Goal: Task Accomplishment & Management: Complete application form

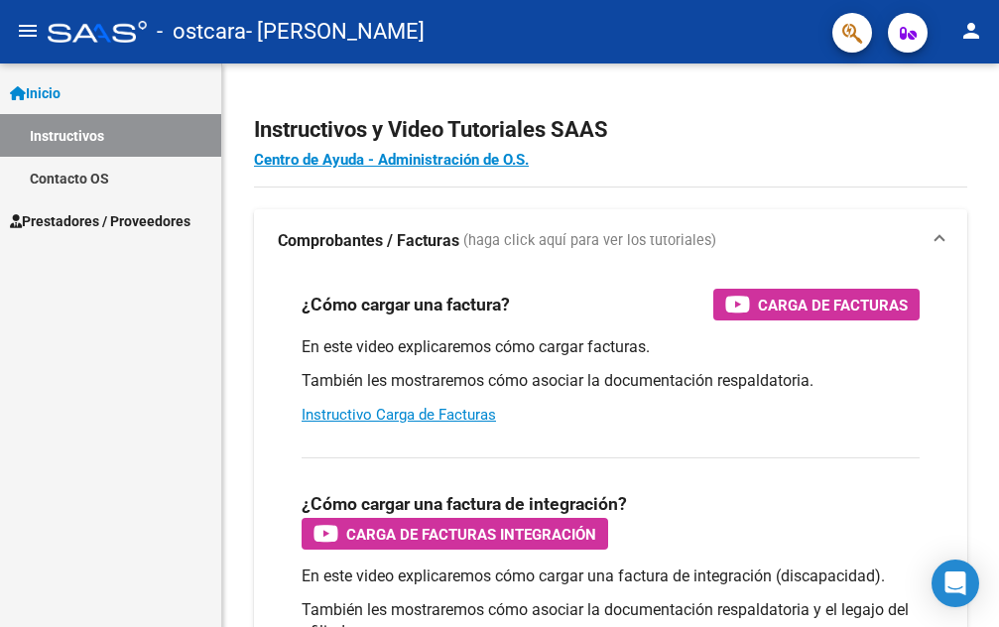
click at [147, 227] on span "Prestadores / Proveedores" at bounding box center [100, 221] width 181 height 22
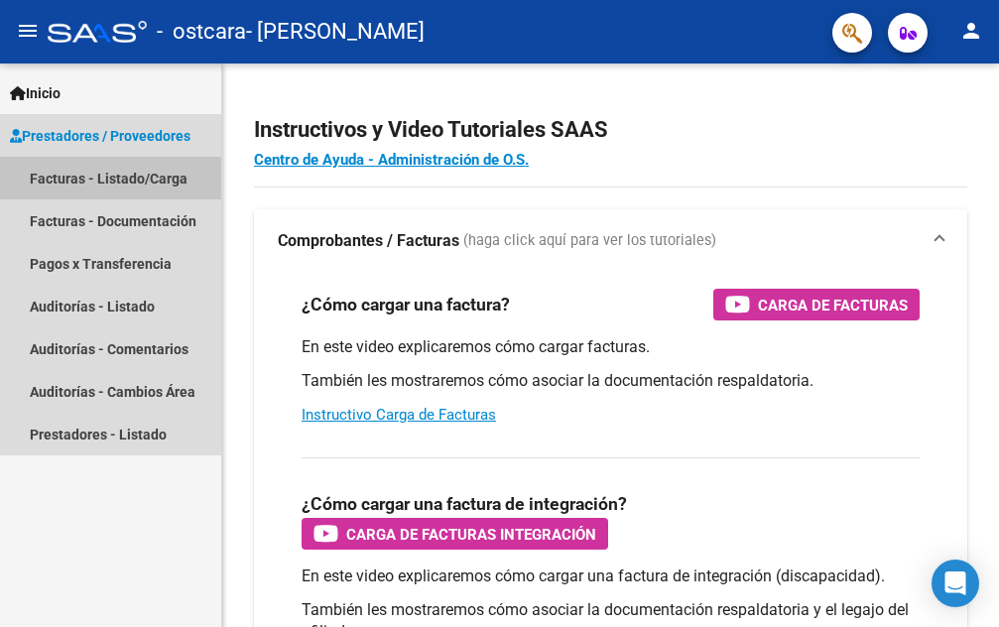
click at [165, 168] on link "Facturas - Listado/Carga" at bounding box center [110, 178] width 221 height 43
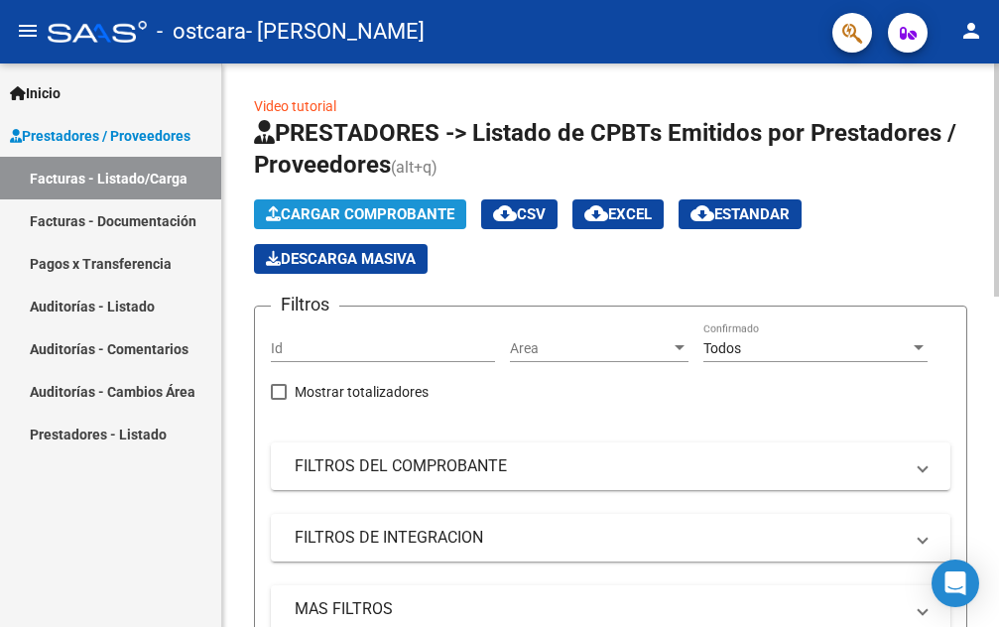
click at [399, 206] on span "Cargar Comprobante" at bounding box center [360, 214] width 188 height 18
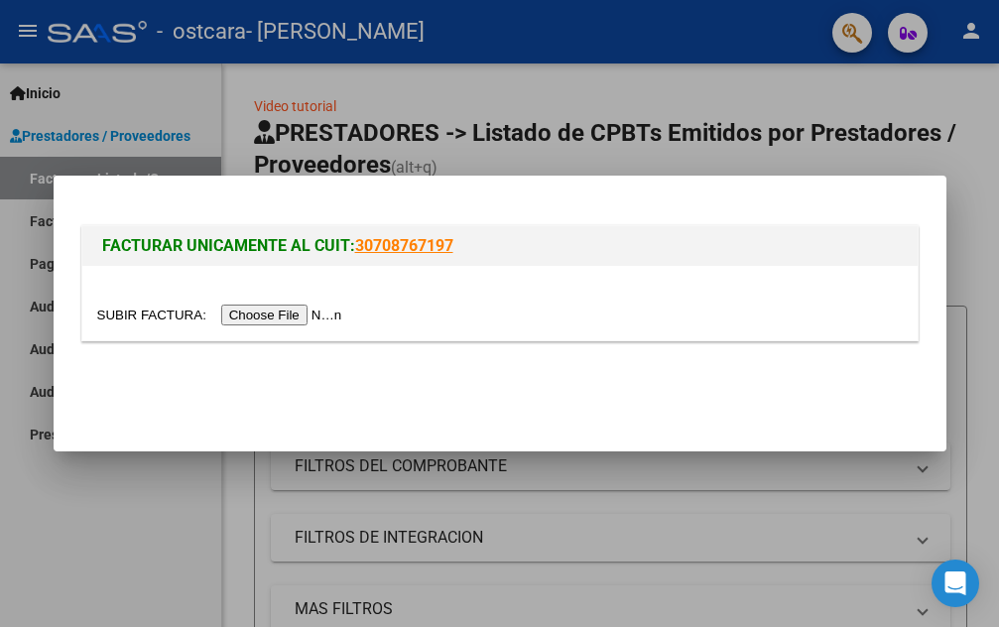
click at [305, 307] on input "file" at bounding box center [222, 315] width 251 height 21
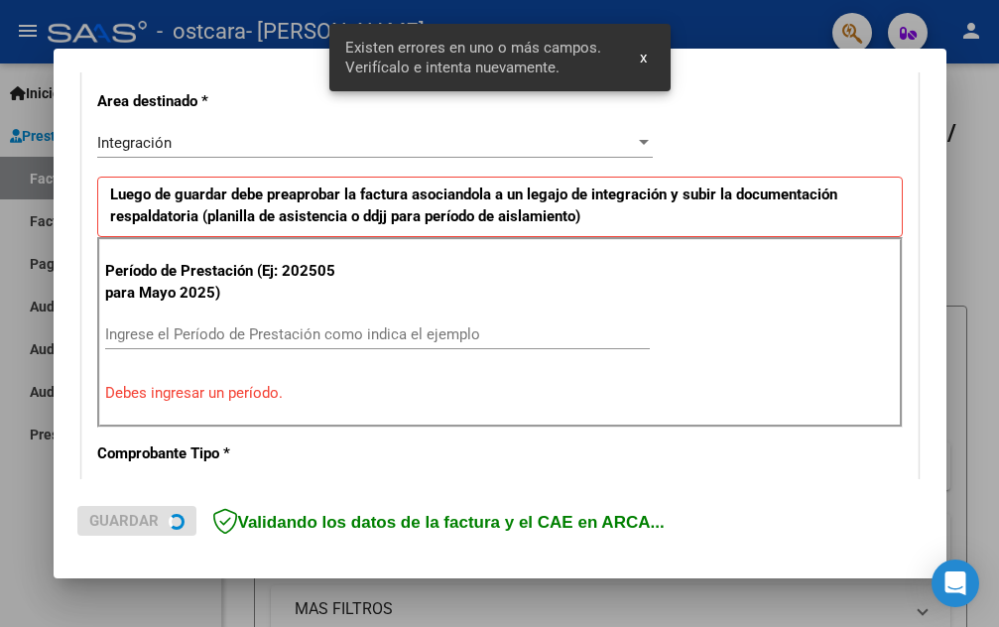
scroll to position [487, 0]
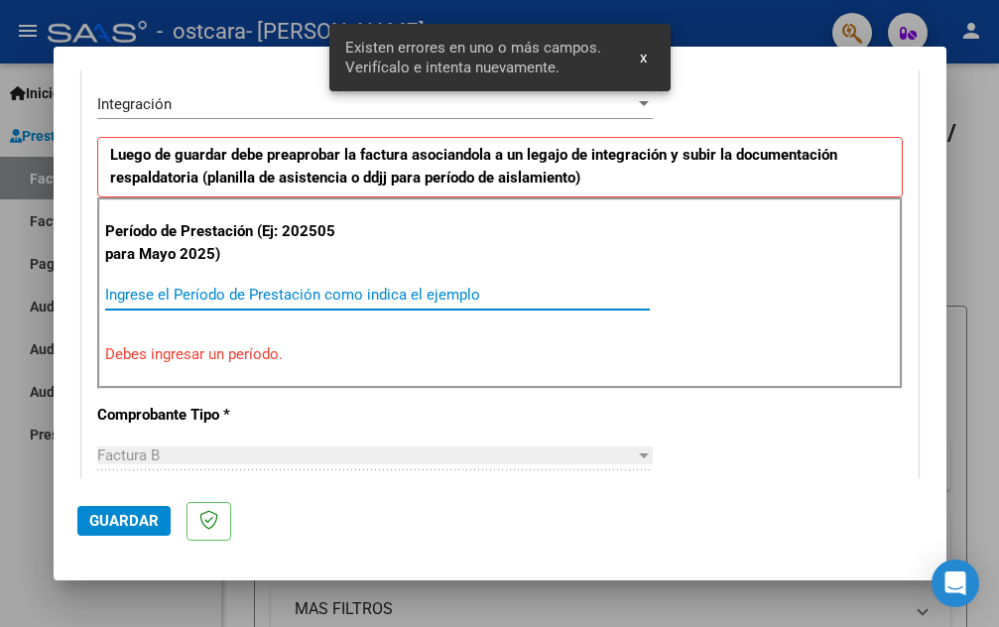
click at [253, 293] on input "Ingrese el Período de Prestación como indica el ejemplo" at bounding box center [377, 295] width 545 height 18
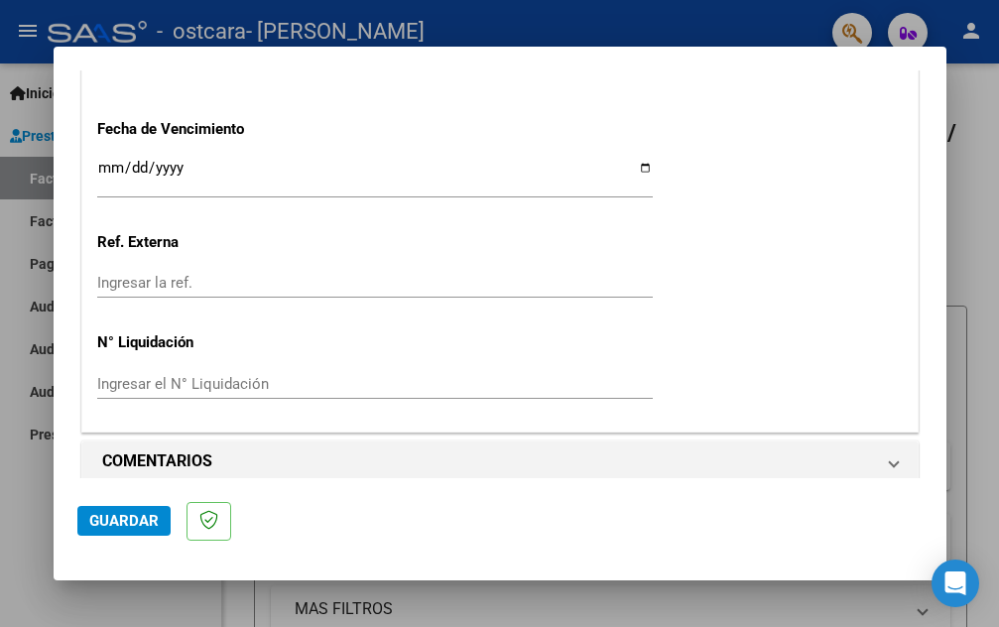
scroll to position [1399, 0]
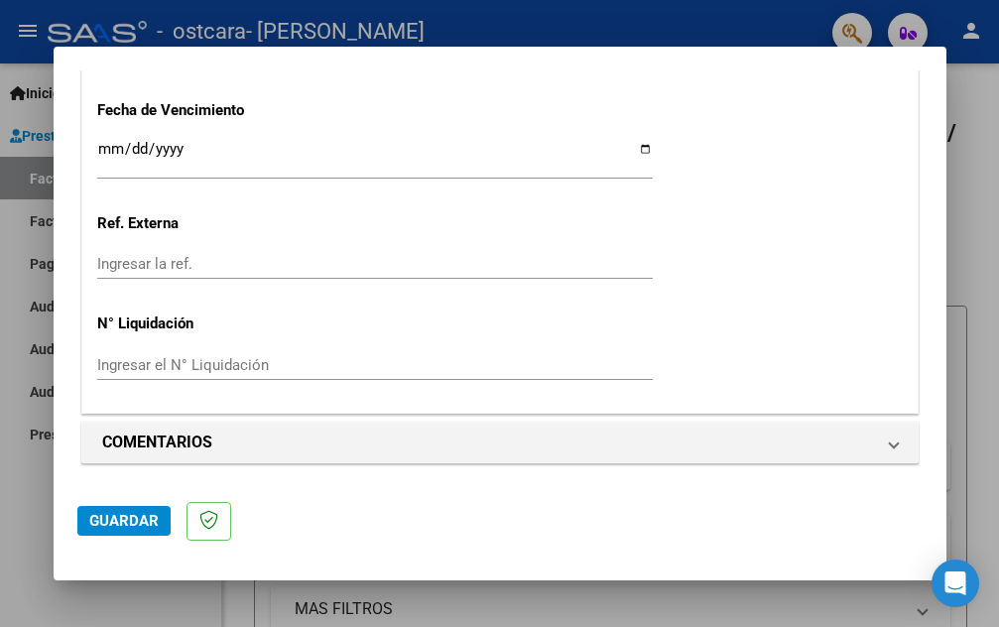
type input "202508"
click at [110, 518] on span "Guardar" at bounding box center [123, 521] width 69 height 18
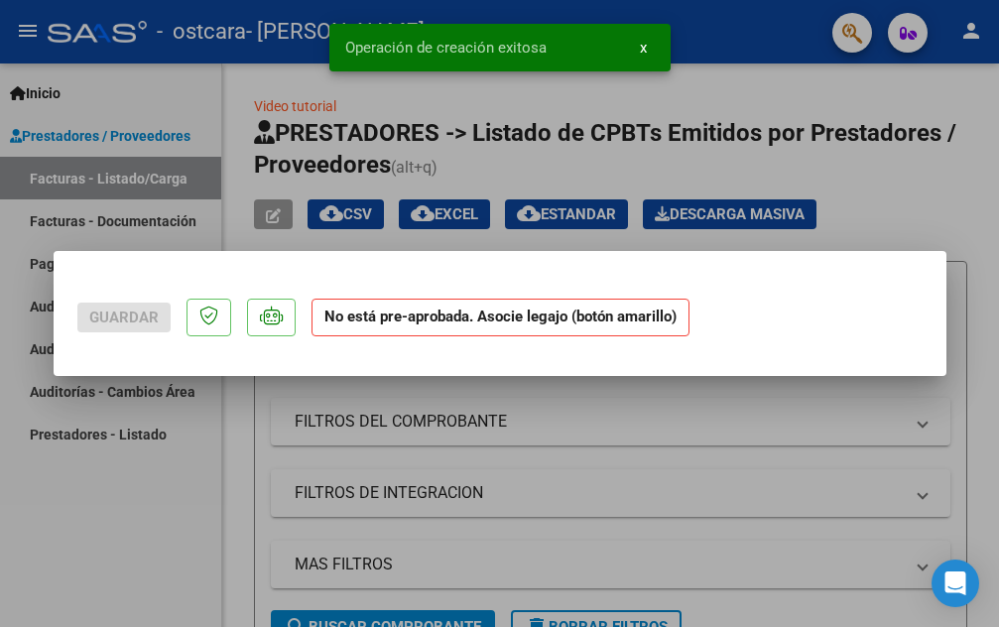
scroll to position [0, 0]
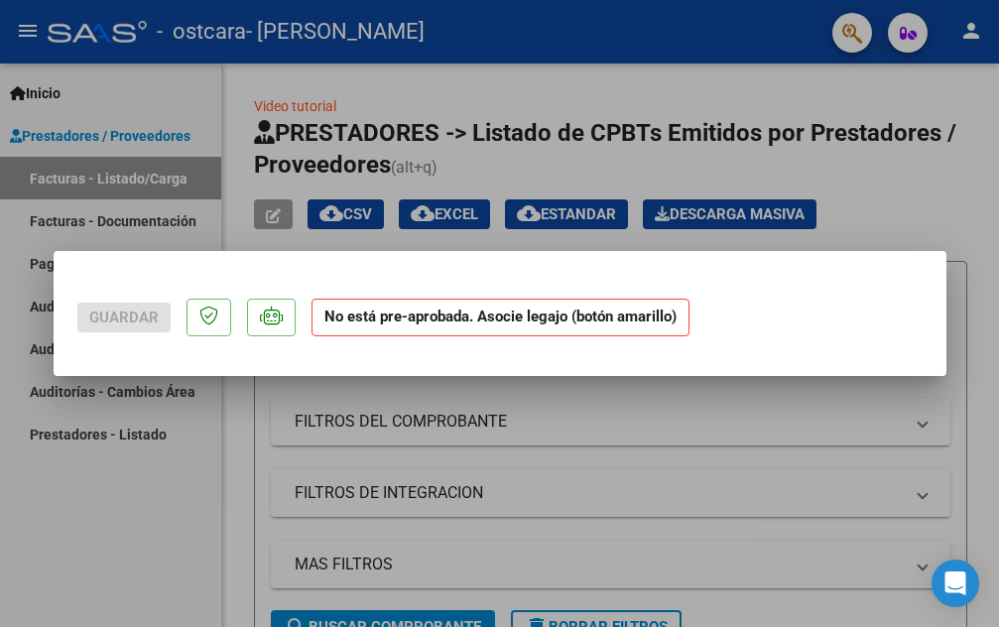
click at [805, 305] on mat-dialog-actions "Guardar No está pre-aprobada. Asocie legajo (botón amarillo)" at bounding box center [499, 314] width 845 height 78
click at [331, 312] on strong "No está pre-aprobada. Asocie legajo (botón amarillo)" at bounding box center [500, 318] width 378 height 39
click at [963, 197] on div at bounding box center [499, 313] width 999 height 627
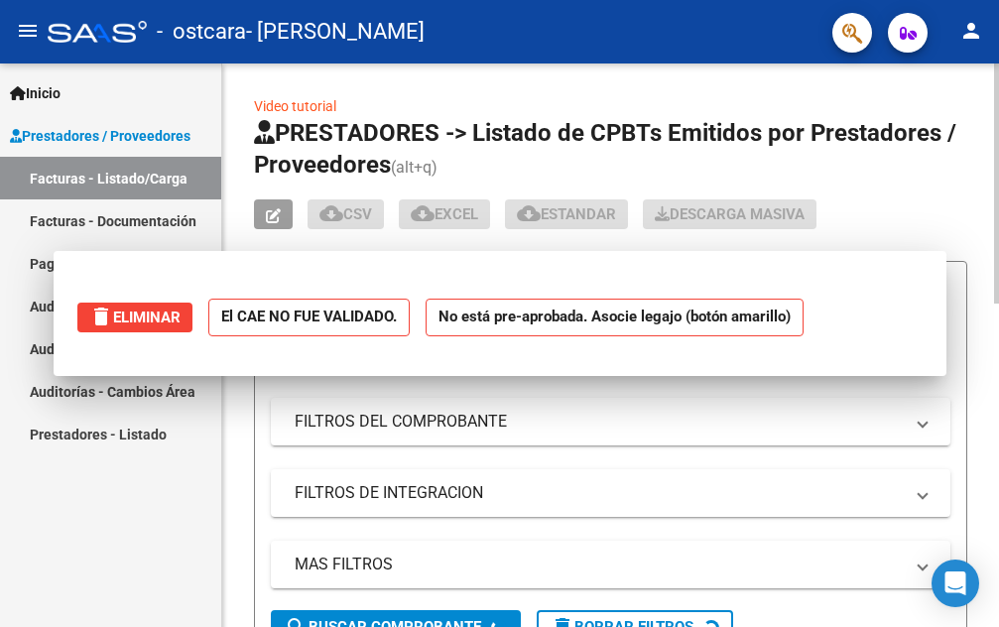
click at [962, 196] on app-list-header "PRESTADORES -> Listado de CPBTs Emitidos por Prestadores / Proveedores (alt+q) …" at bounding box center [610, 389] width 713 height 544
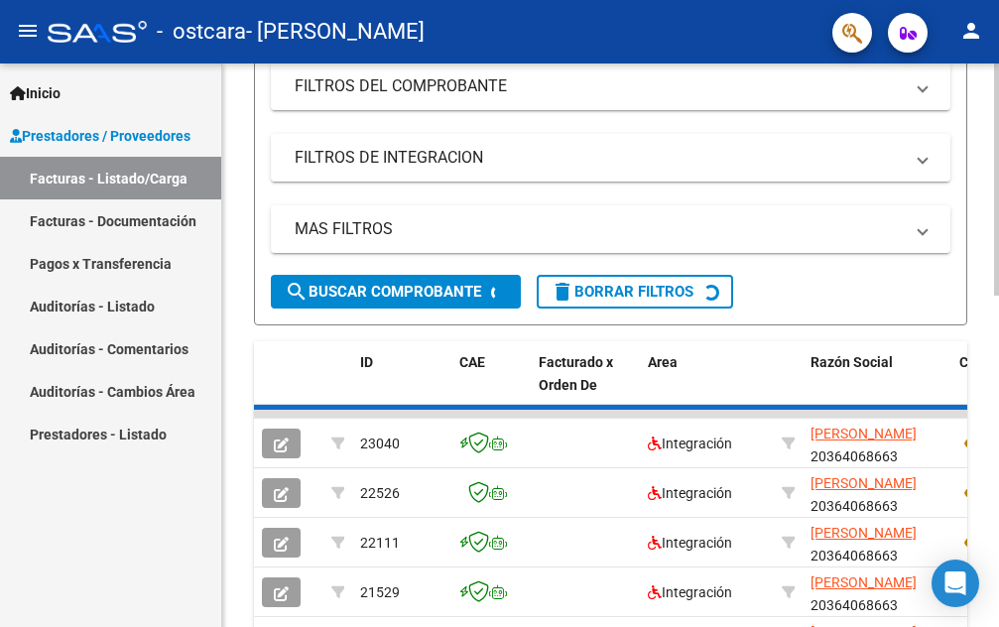
scroll to position [397, 0]
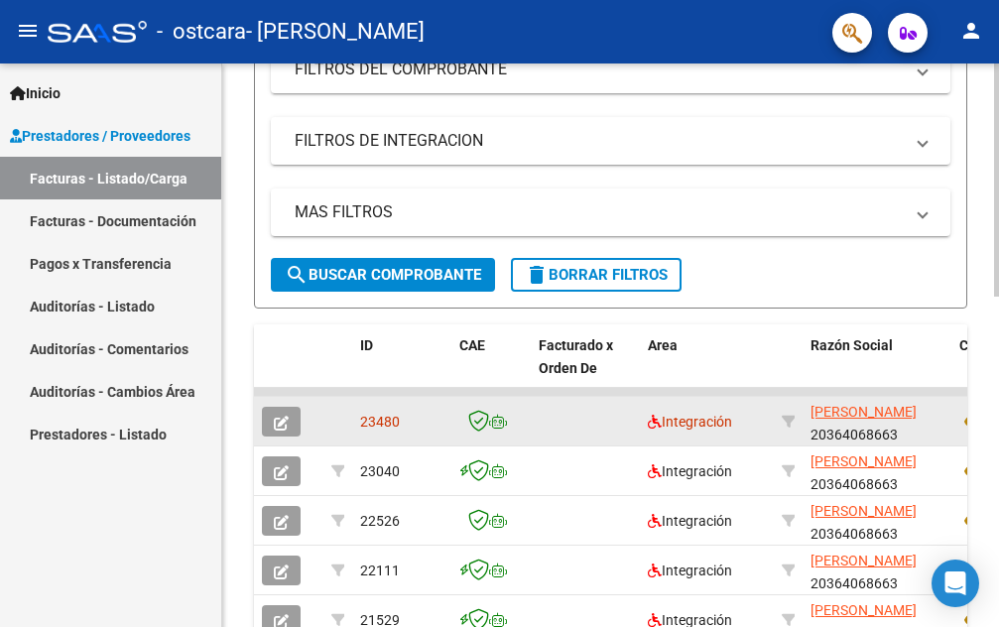
click at [284, 425] on icon "button" at bounding box center [281, 423] width 15 height 15
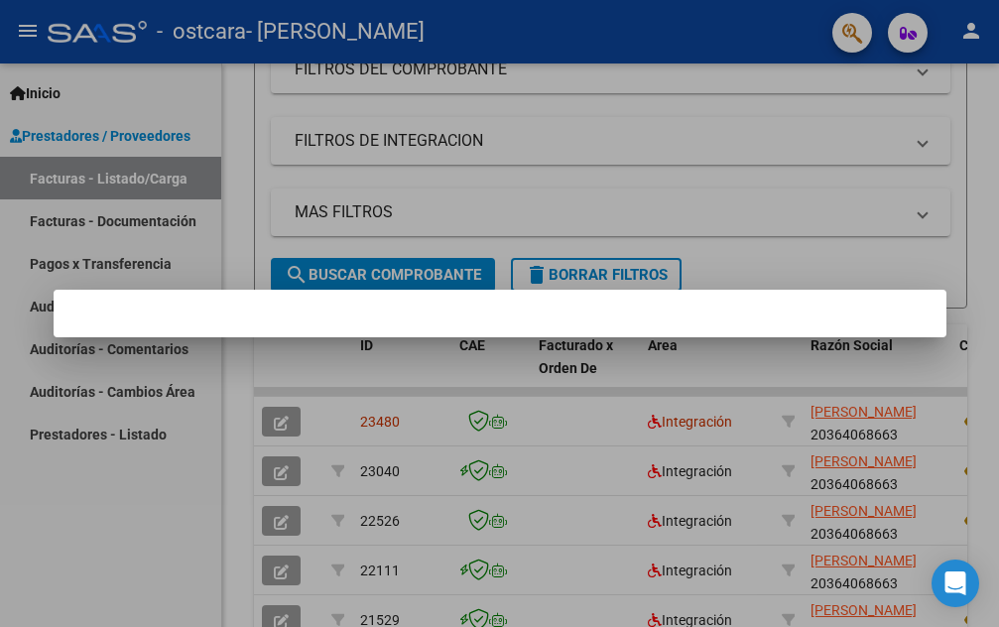
click at [710, 168] on div at bounding box center [499, 313] width 999 height 627
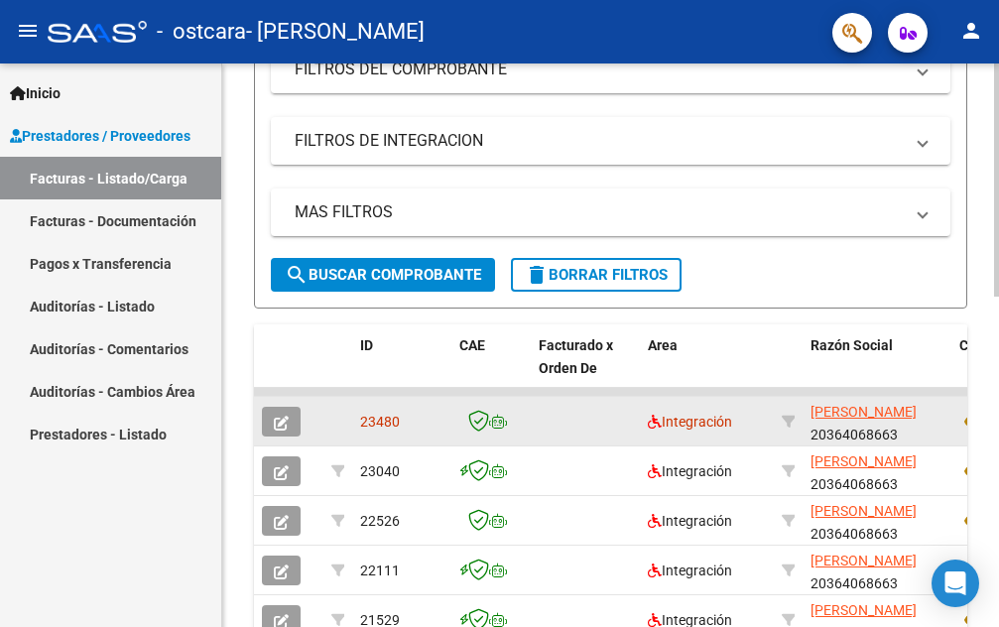
click at [283, 423] on icon "button" at bounding box center [281, 423] width 15 height 15
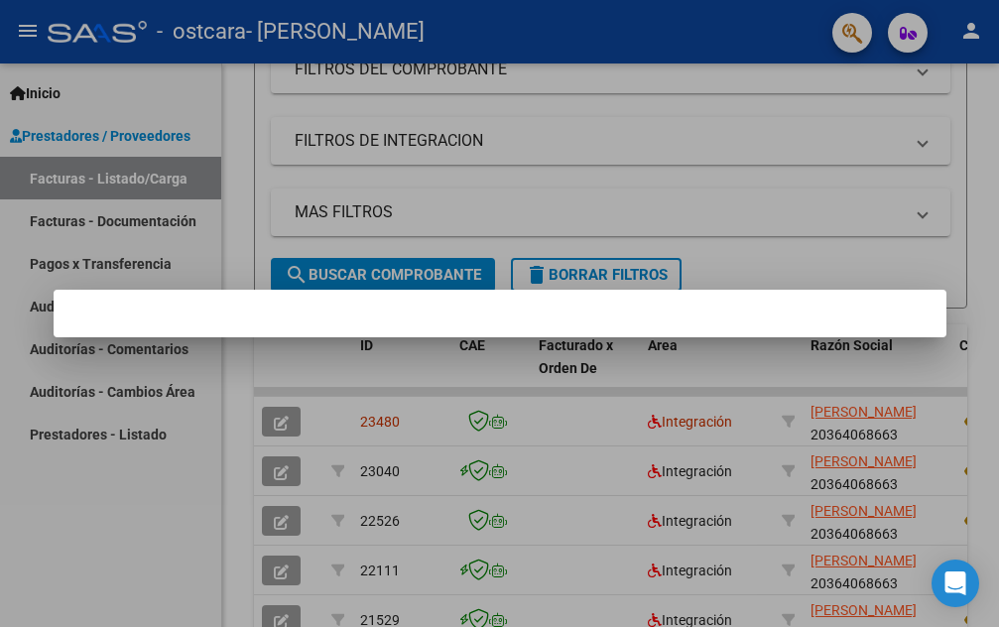
click at [573, 433] on div at bounding box center [499, 313] width 999 height 627
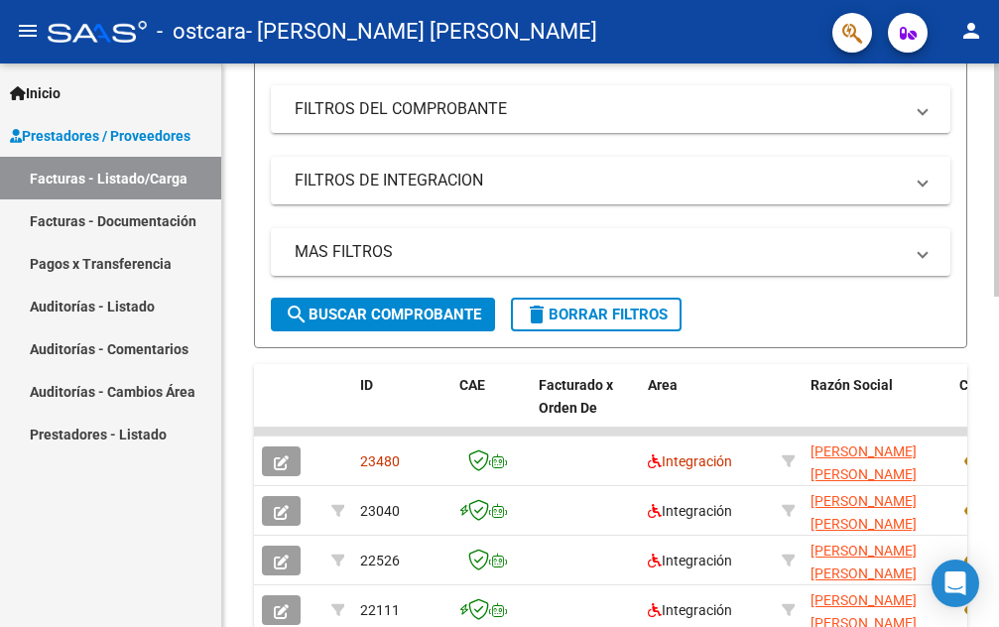
scroll to position [397, 0]
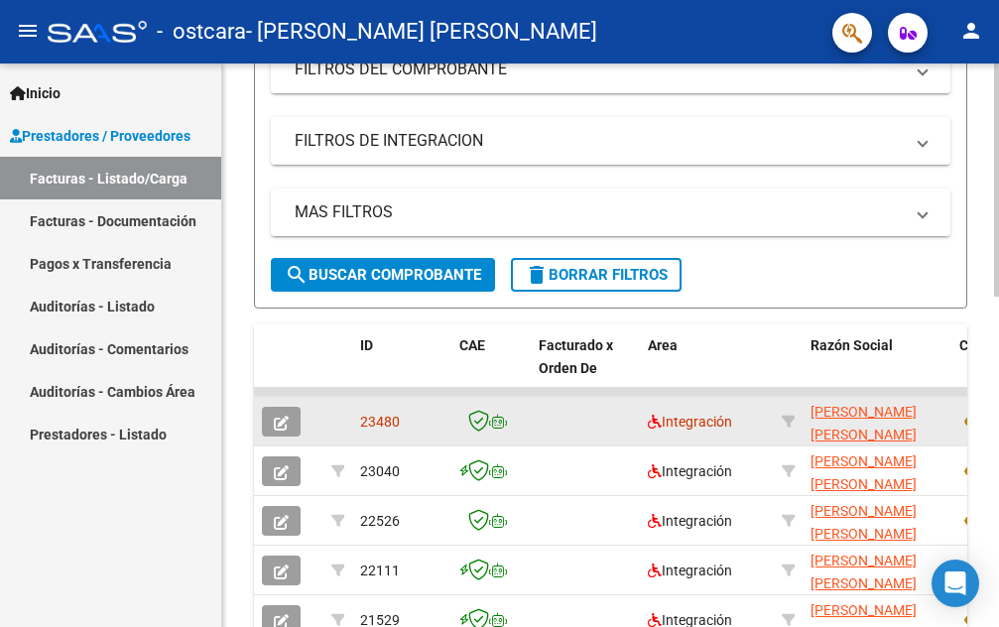
click at [281, 427] on icon "button" at bounding box center [281, 423] width 15 height 15
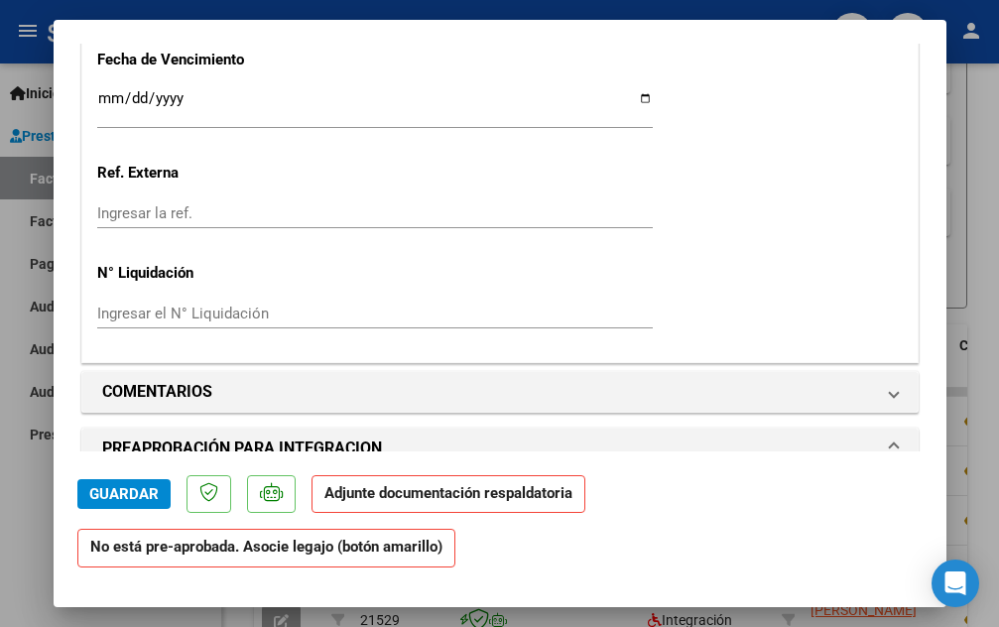
scroll to position [1625, 0]
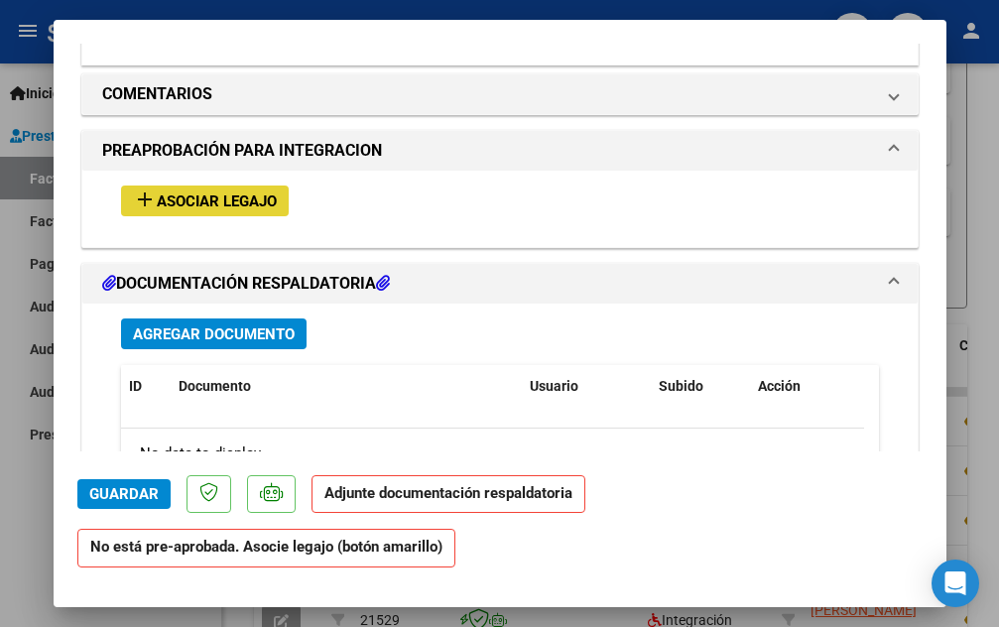
click at [148, 204] on mat-icon "add" at bounding box center [145, 199] width 24 height 24
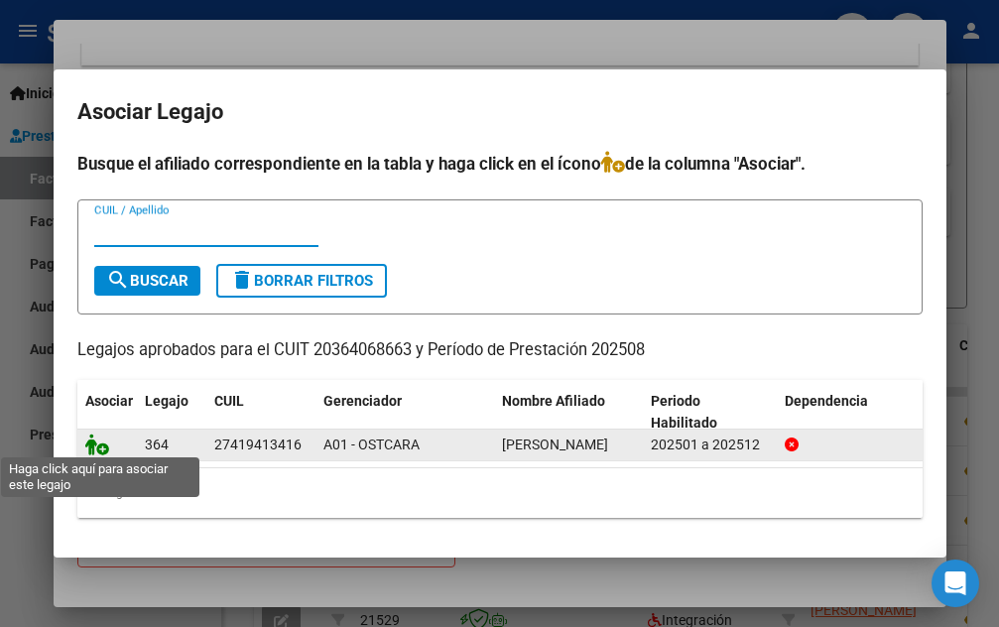
click at [89, 440] on icon at bounding box center [97, 444] width 24 height 22
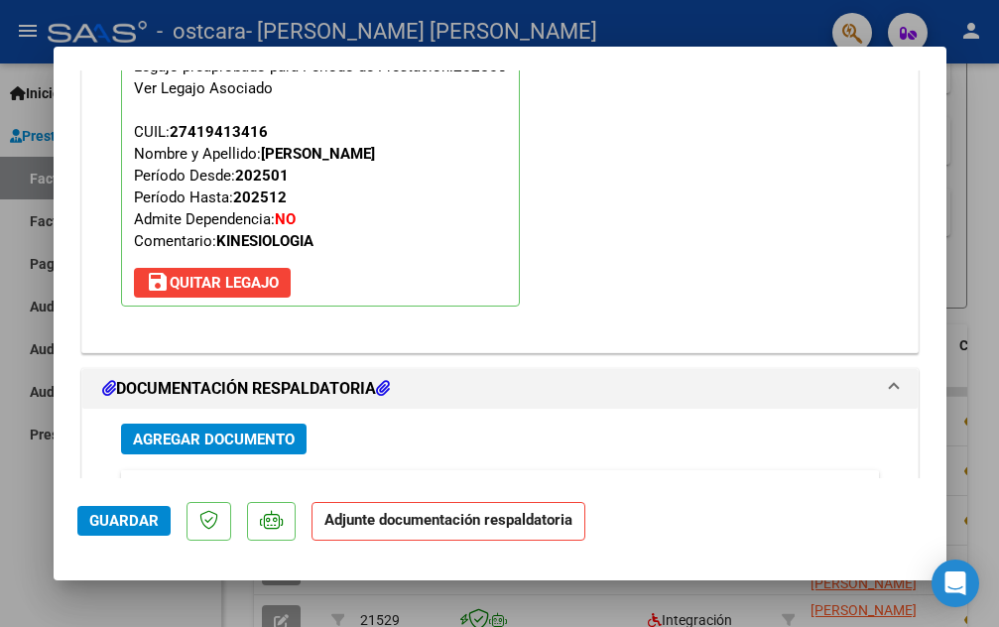
scroll to position [2173, 0]
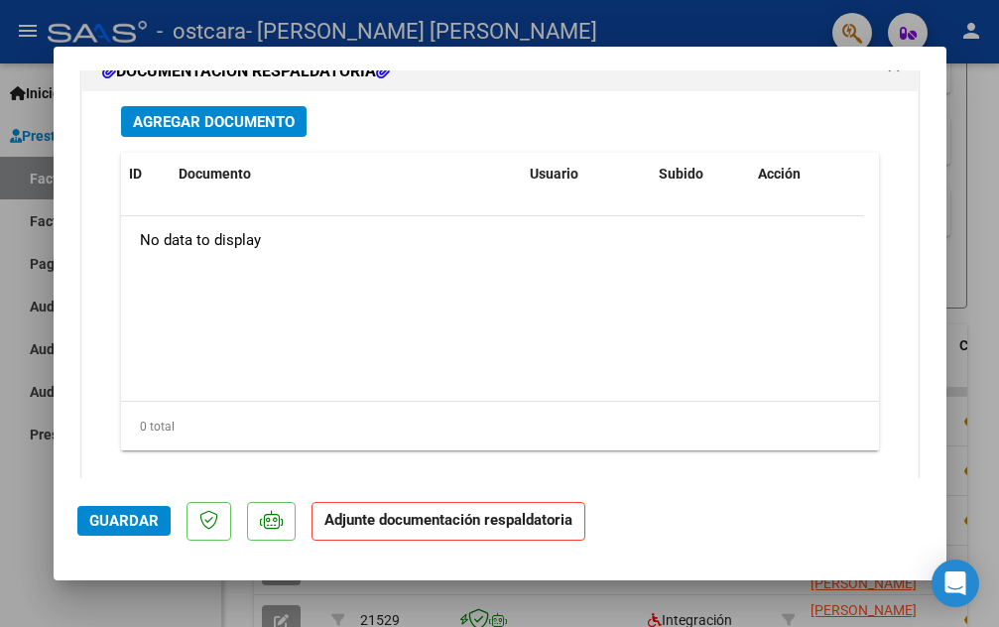
click at [227, 123] on span "Agregar Documento" at bounding box center [214, 122] width 162 height 18
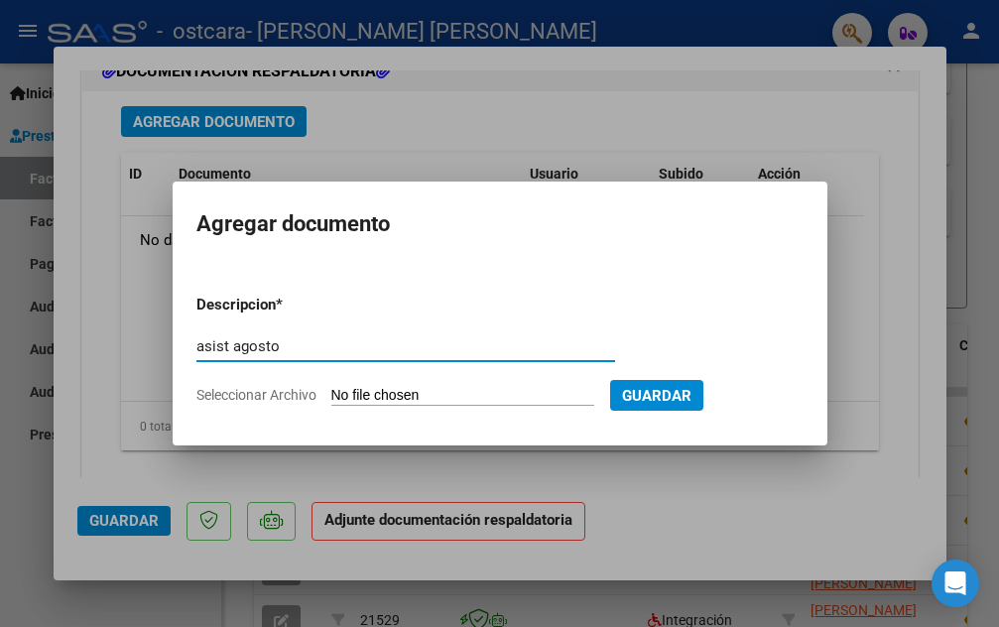
type input "asist agosto"
click at [361, 401] on input "Seleccionar Archivo" at bounding box center [462, 396] width 263 height 19
type input "C:\fakepath\Juli Ramírez agosto.pdf"
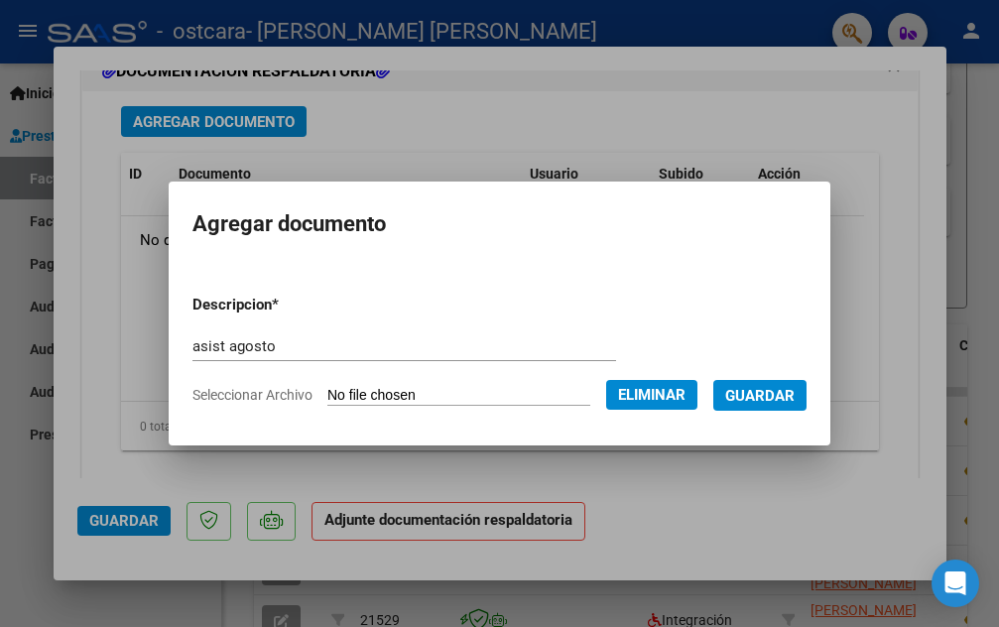
click at [779, 402] on span "Guardar" at bounding box center [759, 396] width 69 height 18
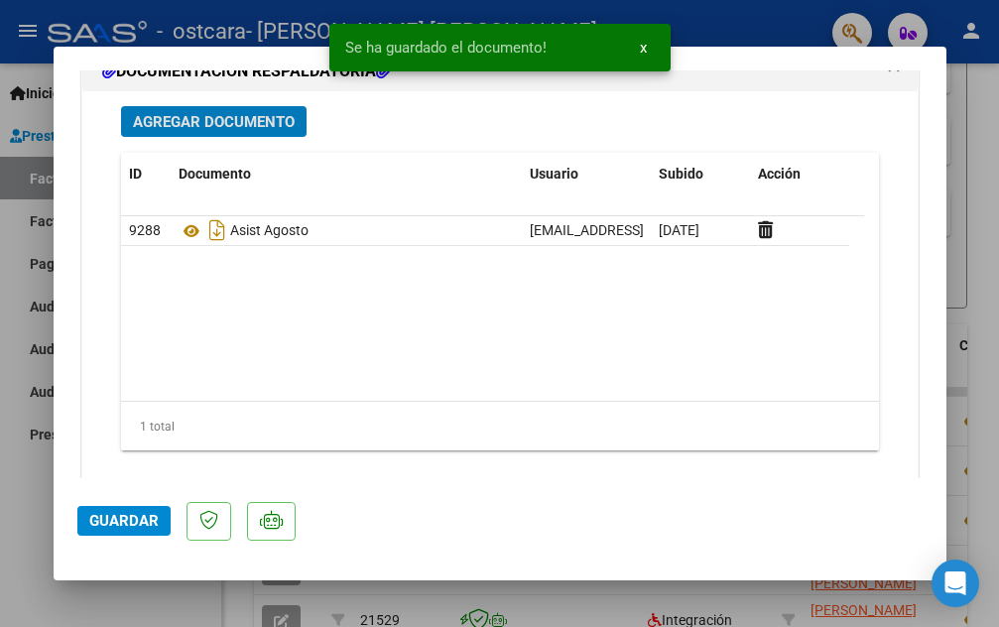
click at [129, 527] on span "Guardar" at bounding box center [123, 521] width 69 height 18
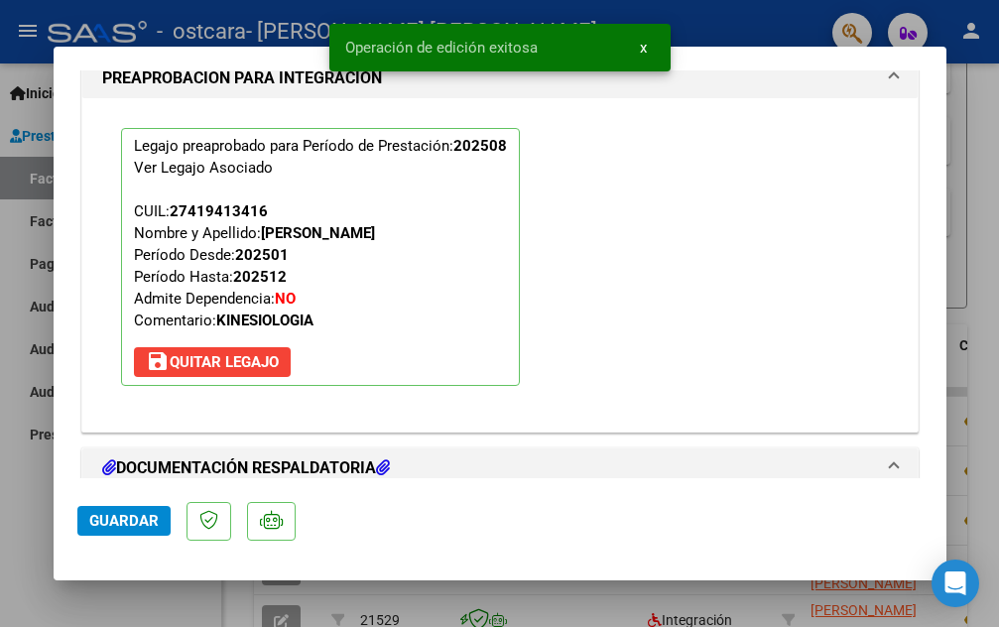
scroll to position [2208, 0]
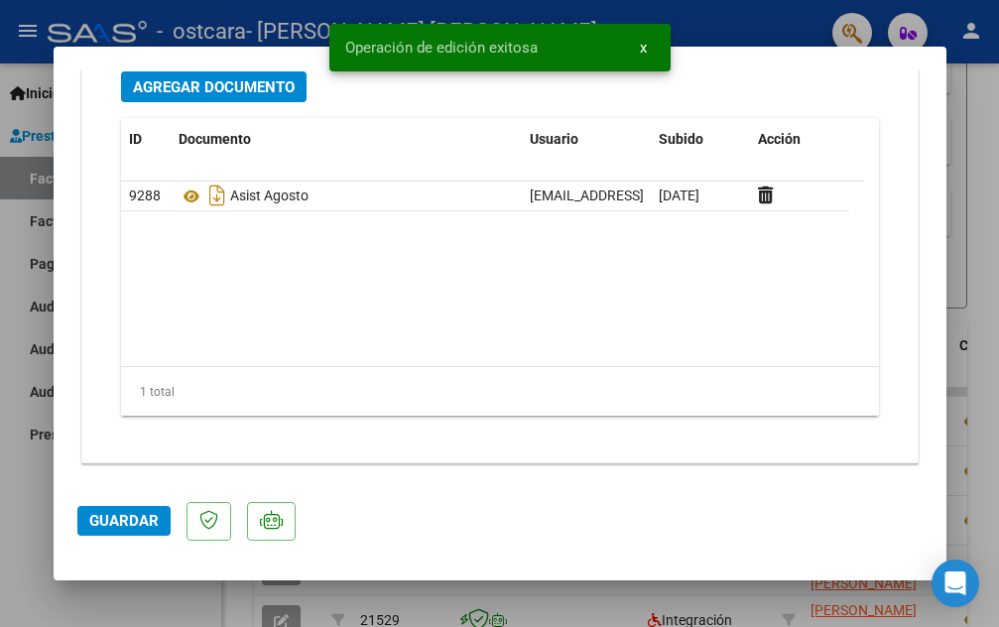
click at [14, 321] on div at bounding box center [499, 313] width 999 height 627
type input "$ 0,00"
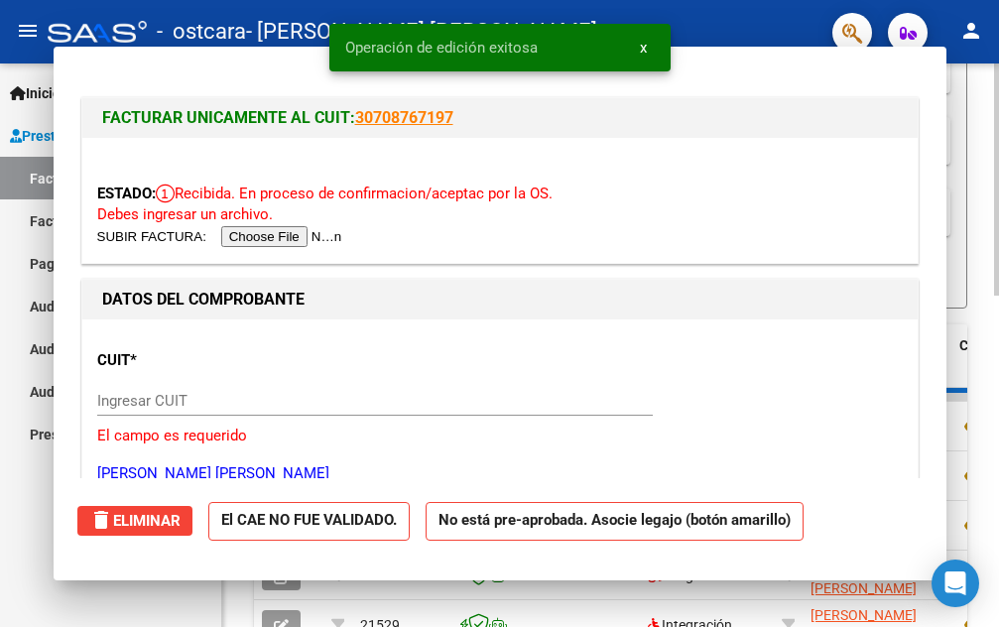
scroll to position [397, 0]
